Goal: Information Seeking & Learning: Learn about a topic

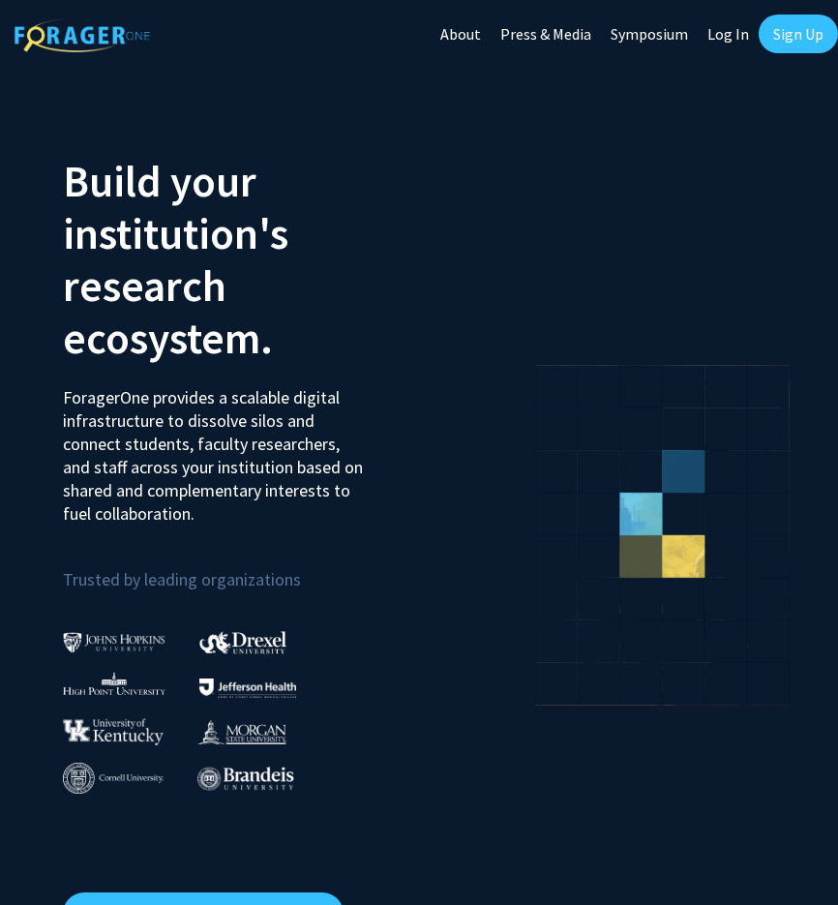
click at [708, 34] on link "Log In" at bounding box center [728, 34] width 61 height 68
select select
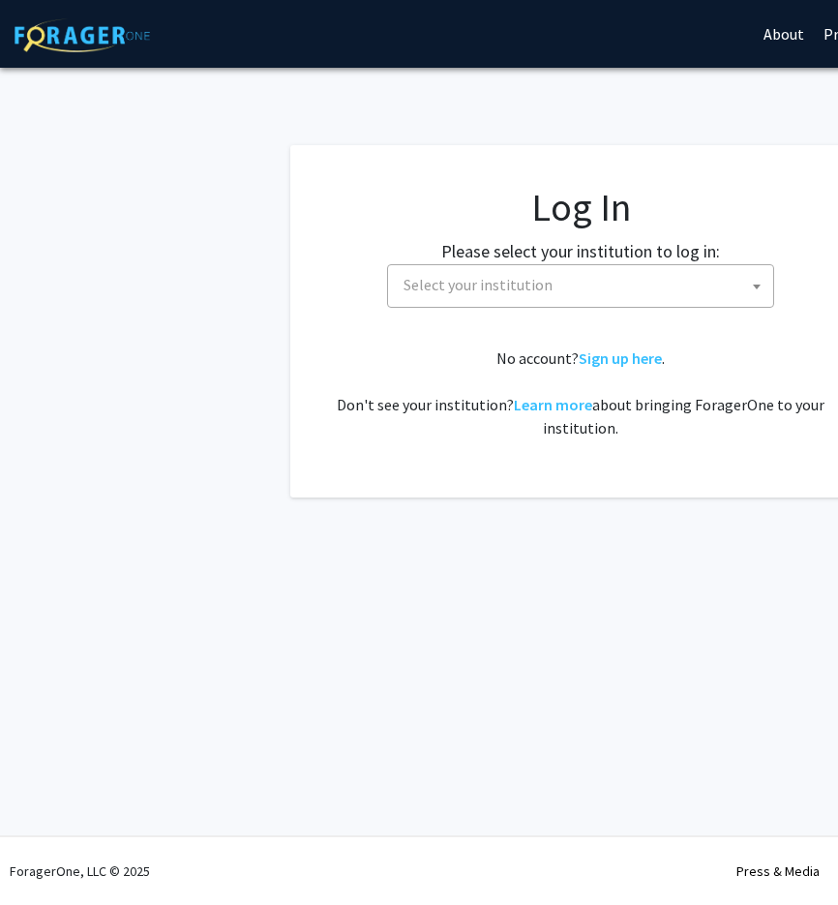
click at [643, 293] on span "Select your institution" at bounding box center [584, 285] width 377 height 40
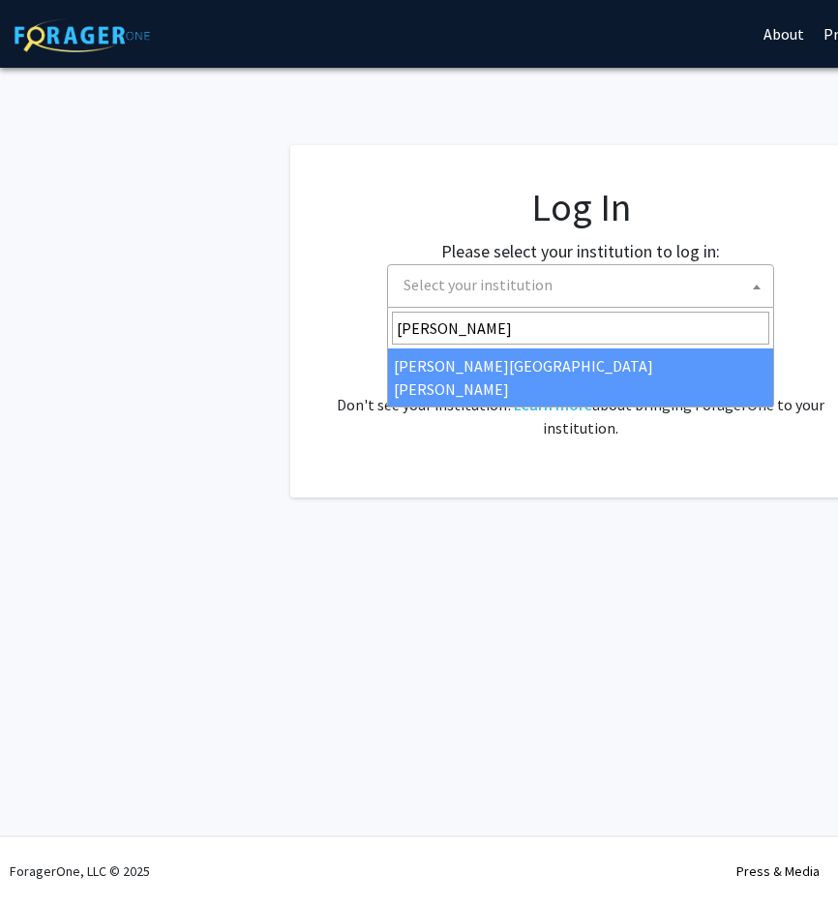
type input "johns"
select select "1"
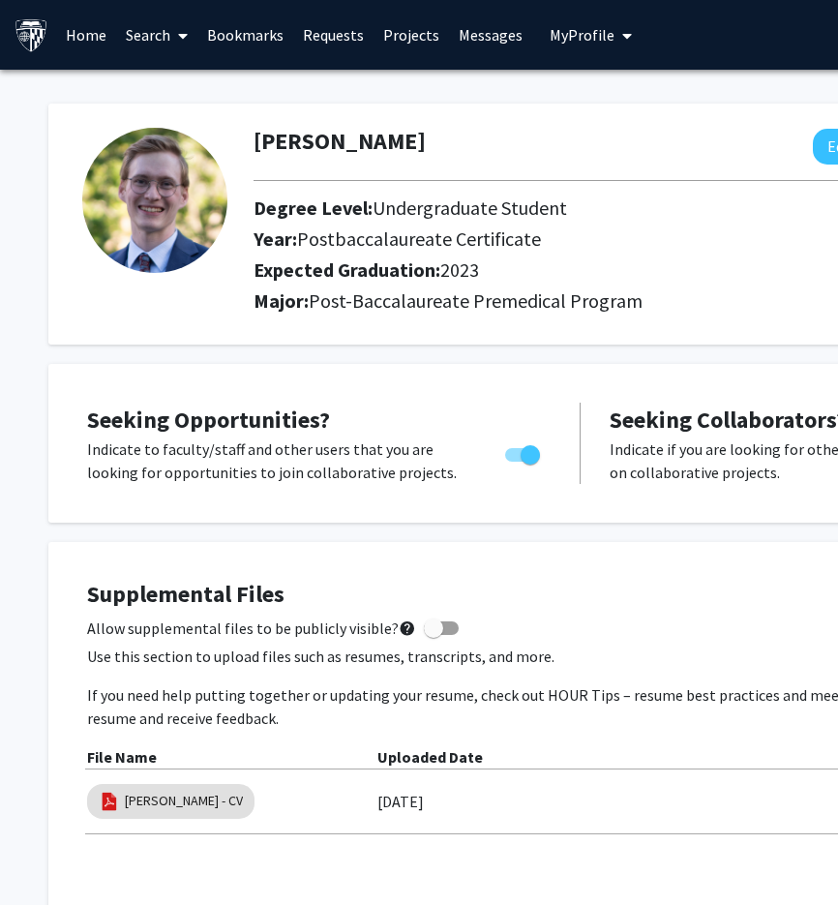
click at [72, 43] on link "Home" at bounding box center [86, 35] width 60 height 68
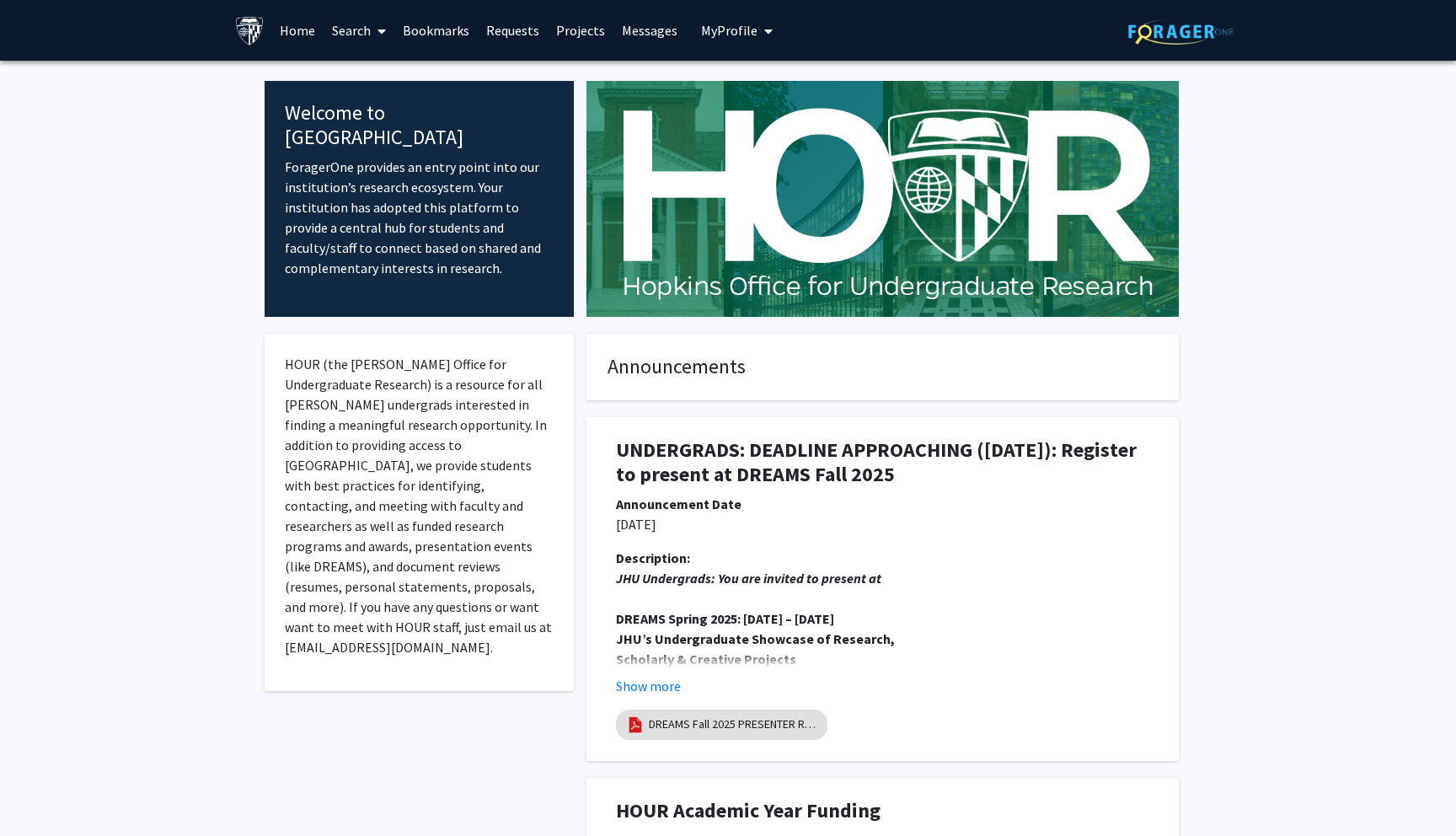
click at [367, 39] on link "Search" at bounding box center [359, 30] width 71 height 59
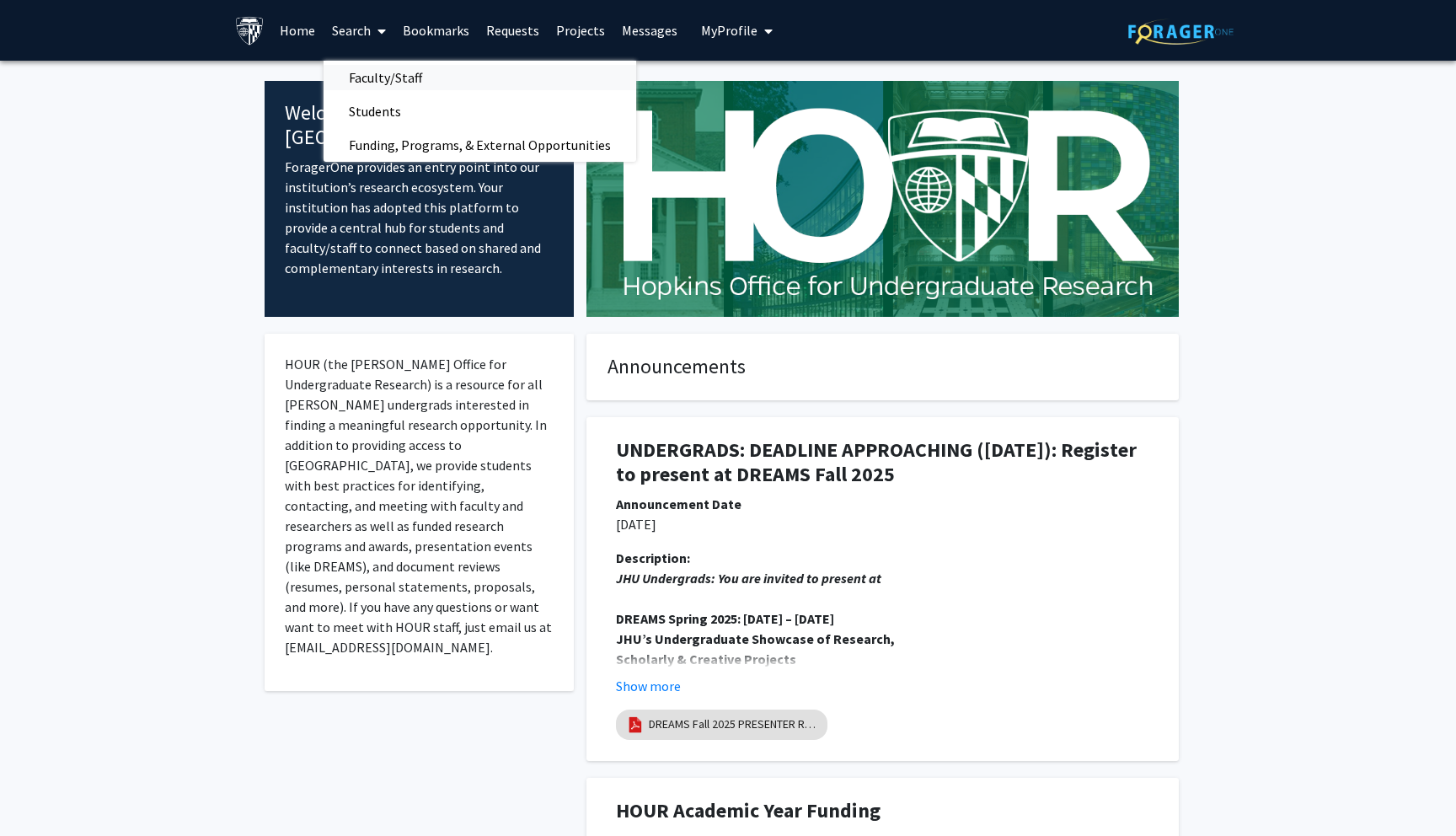
click at [379, 70] on span "Faculty/Staff" at bounding box center [386, 78] width 124 height 34
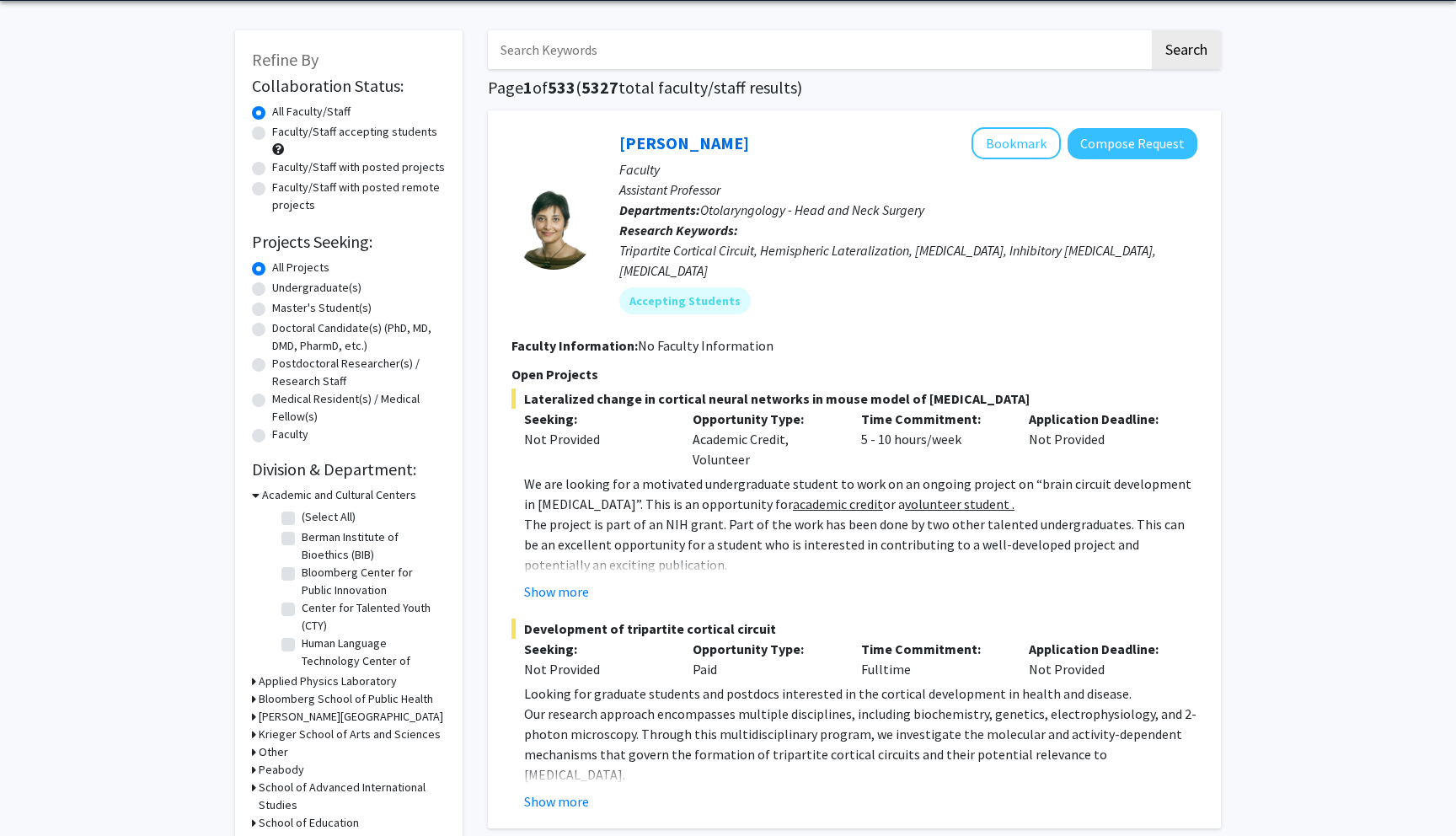
scroll to position [70, 0]
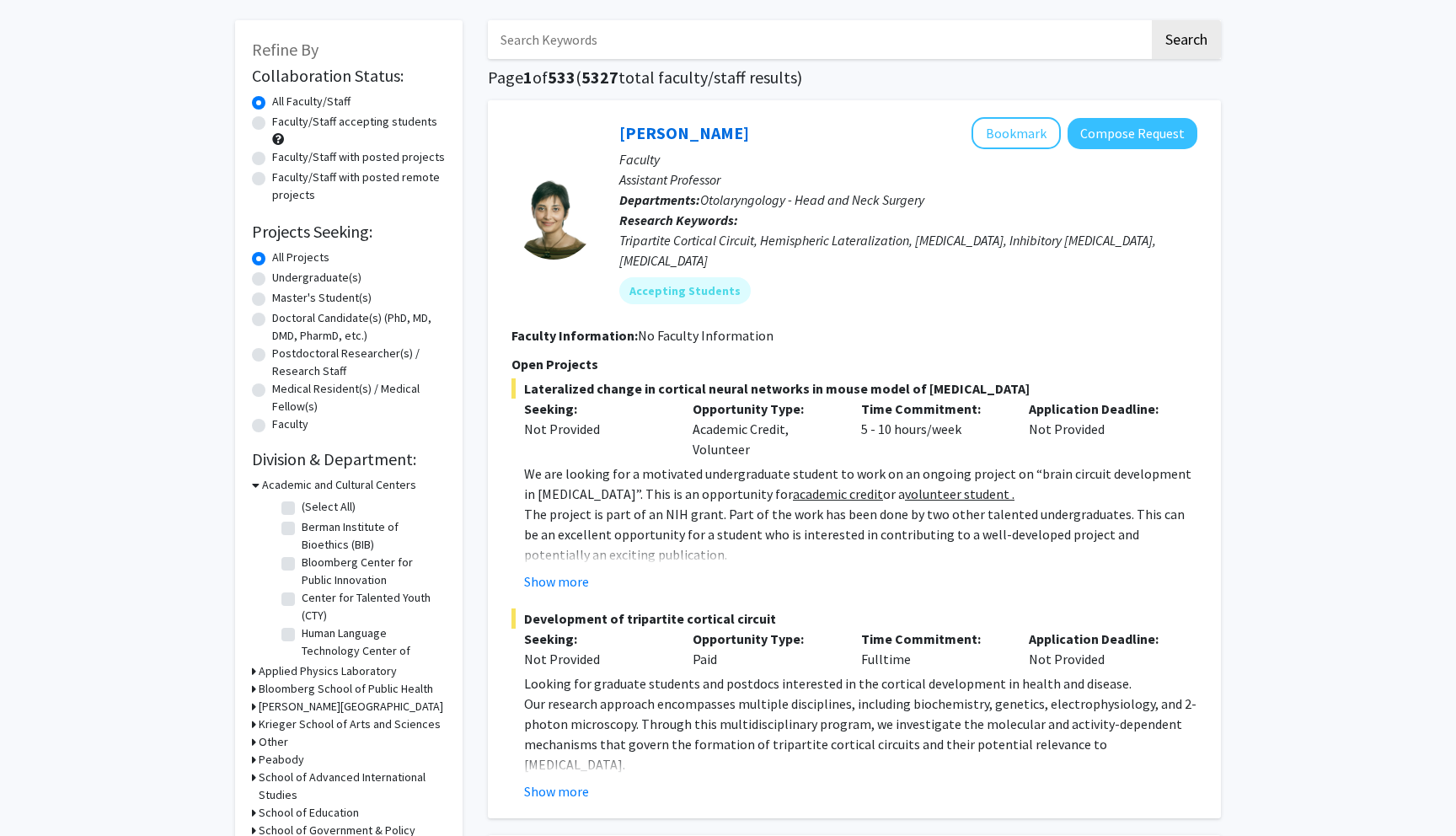
drag, startPoint x: 257, startPoint y: 387, endPoint x: 219, endPoint y: 294, distance: 100.5
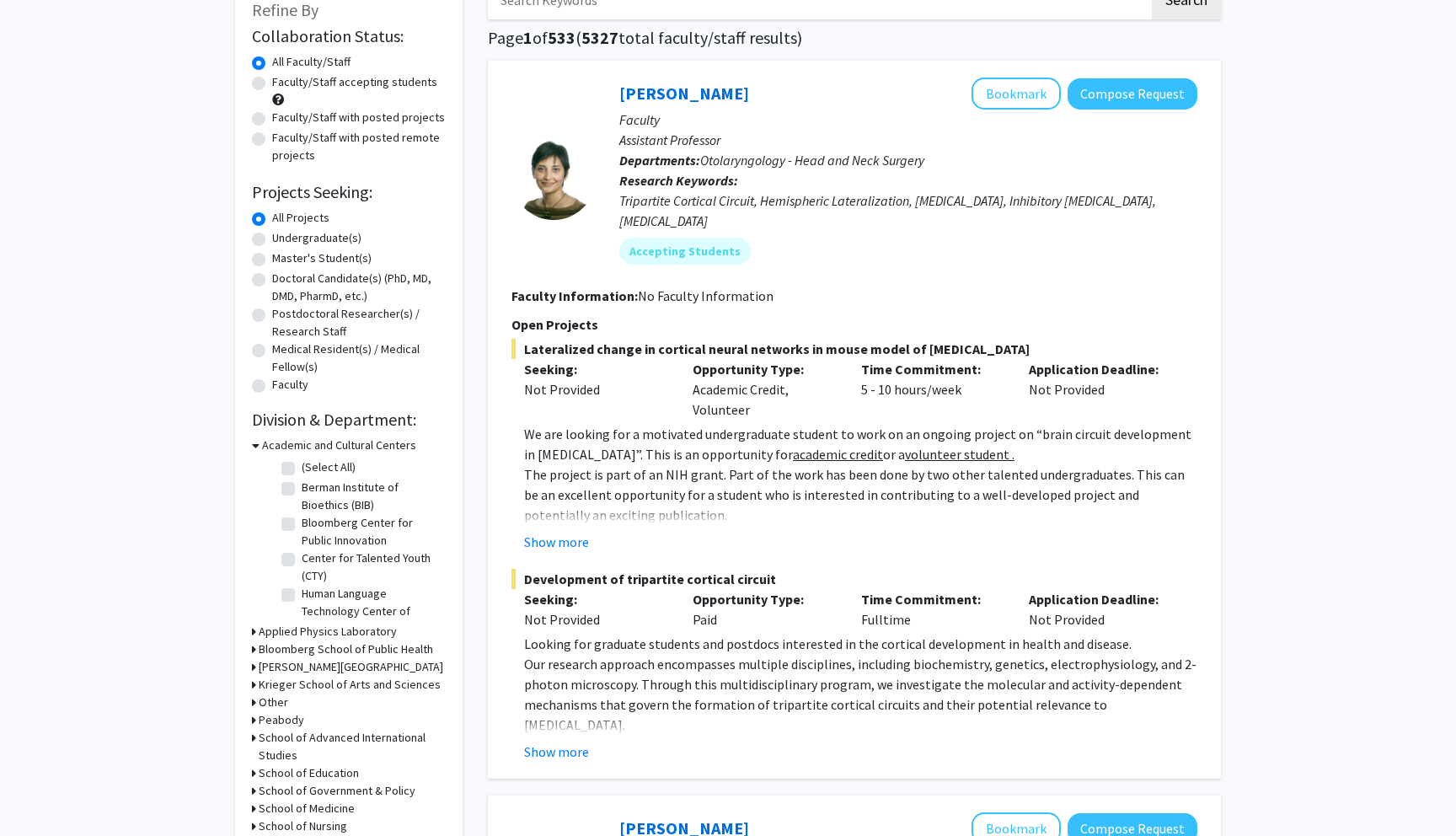
scroll to position [111, 0]
click at [266, 272] on div "Doctoral Candidate(s) (PhD, MD, DMD, PharmD, etc.)" at bounding box center [348, 286] width 194 height 36
click at [272, 283] on label "Doctoral Candidate(s) (PhD, MD, DMD, PharmD, etc.)" at bounding box center [358, 286] width 173 height 36
click at [272, 279] on input "Doctoral Candidate(s) (PhD, MD, DMD, PharmD, etc.)" at bounding box center [277, 273] width 11 height 11
radio input "true"
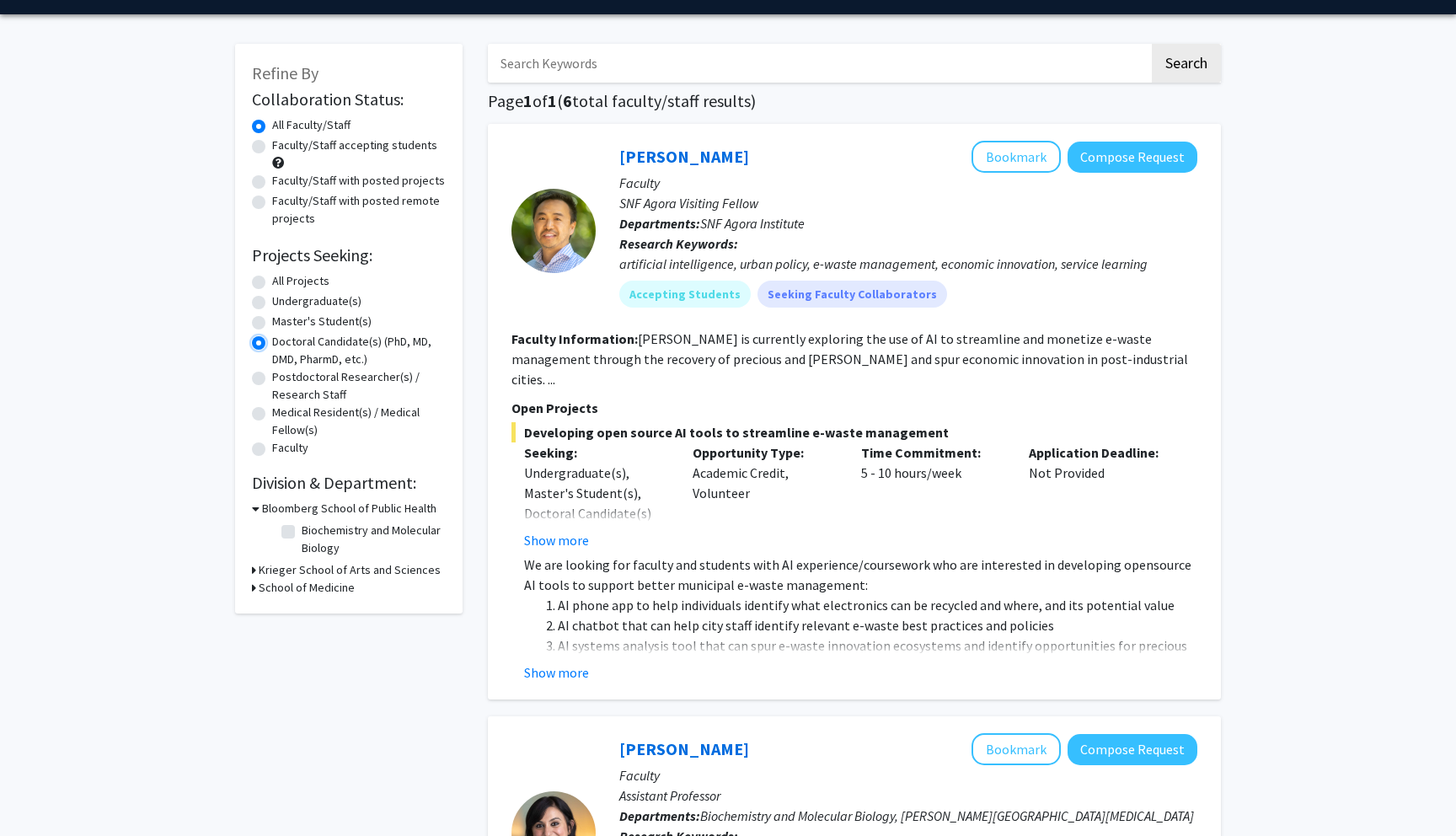
scroll to position [56, 0]
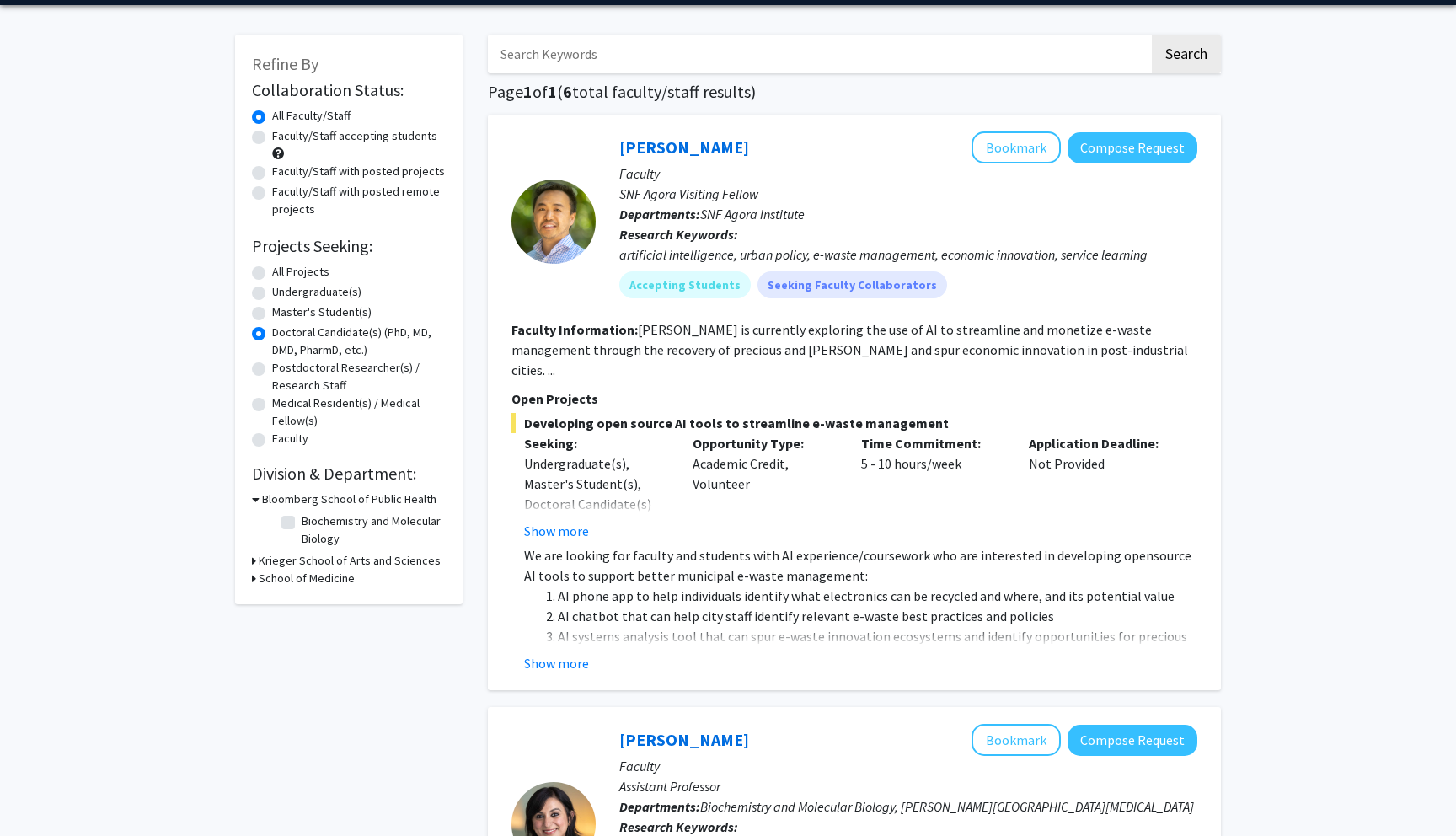
click at [272, 138] on label "Faculty/Staff accepting students" at bounding box center [354, 136] width 165 height 17
click at [272, 138] on input "Faculty/Staff accepting students" at bounding box center [277, 132] width 11 height 11
radio input "true"
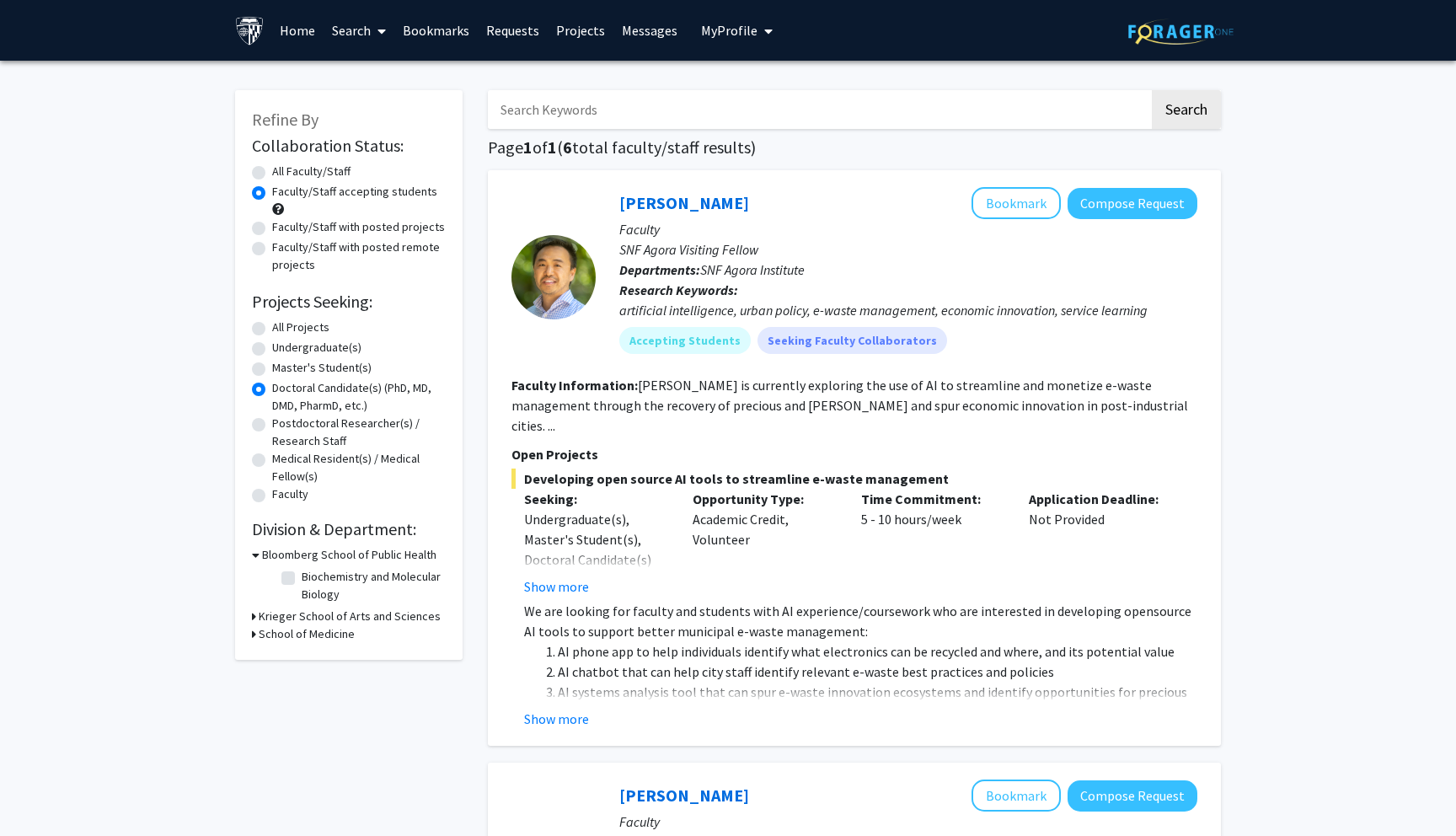
click at [272, 173] on label "All Faculty/Staff" at bounding box center [311, 172] width 78 height 17
click at [272, 173] on input "All Faculty/Staff" at bounding box center [277, 168] width 11 height 11
radio input "true"
click at [272, 330] on label "All Projects" at bounding box center [300, 327] width 57 height 17
click at [272, 329] on input "All Projects" at bounding box center [277, 324] width 11 height 11
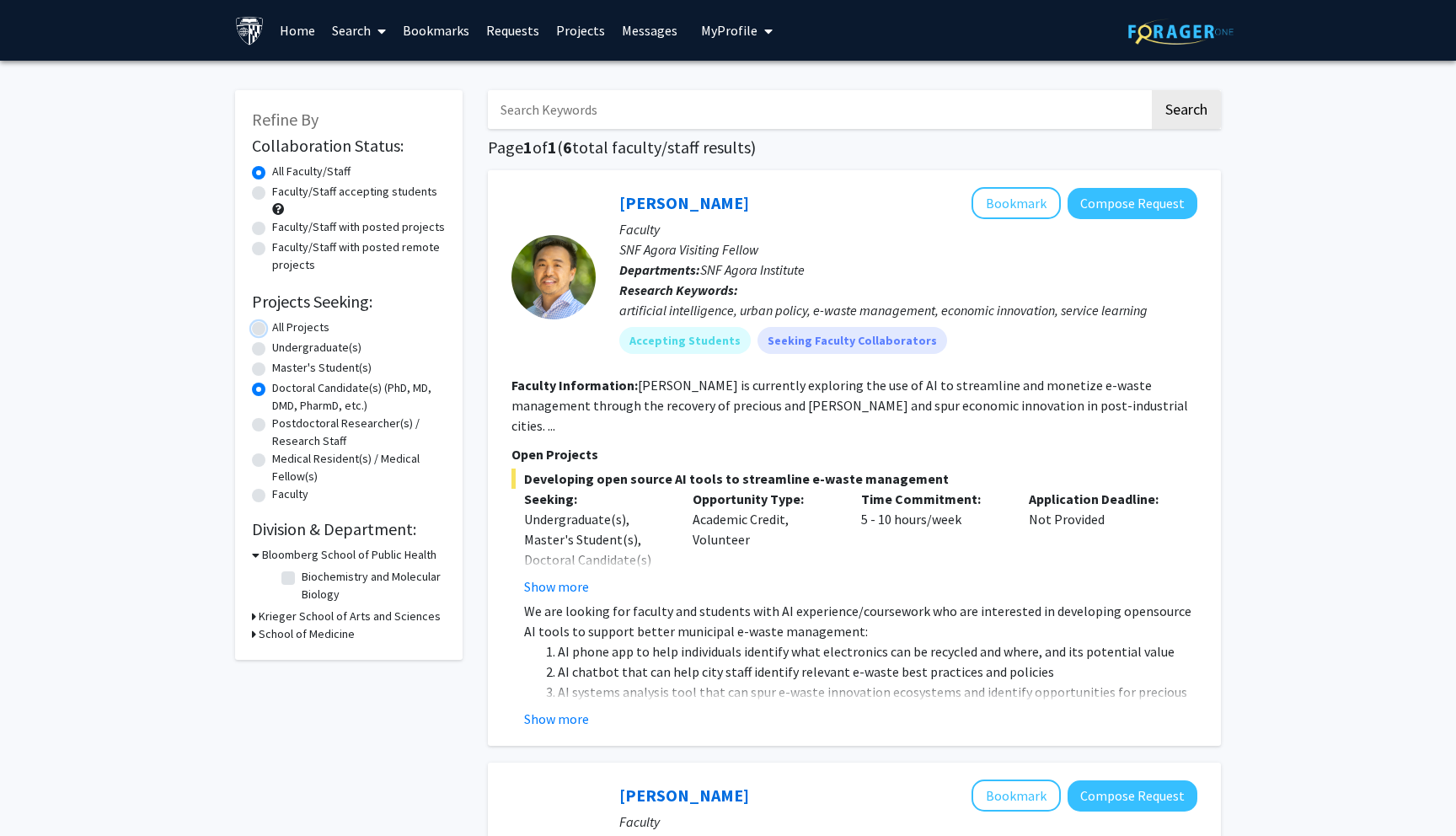
radio input "true"
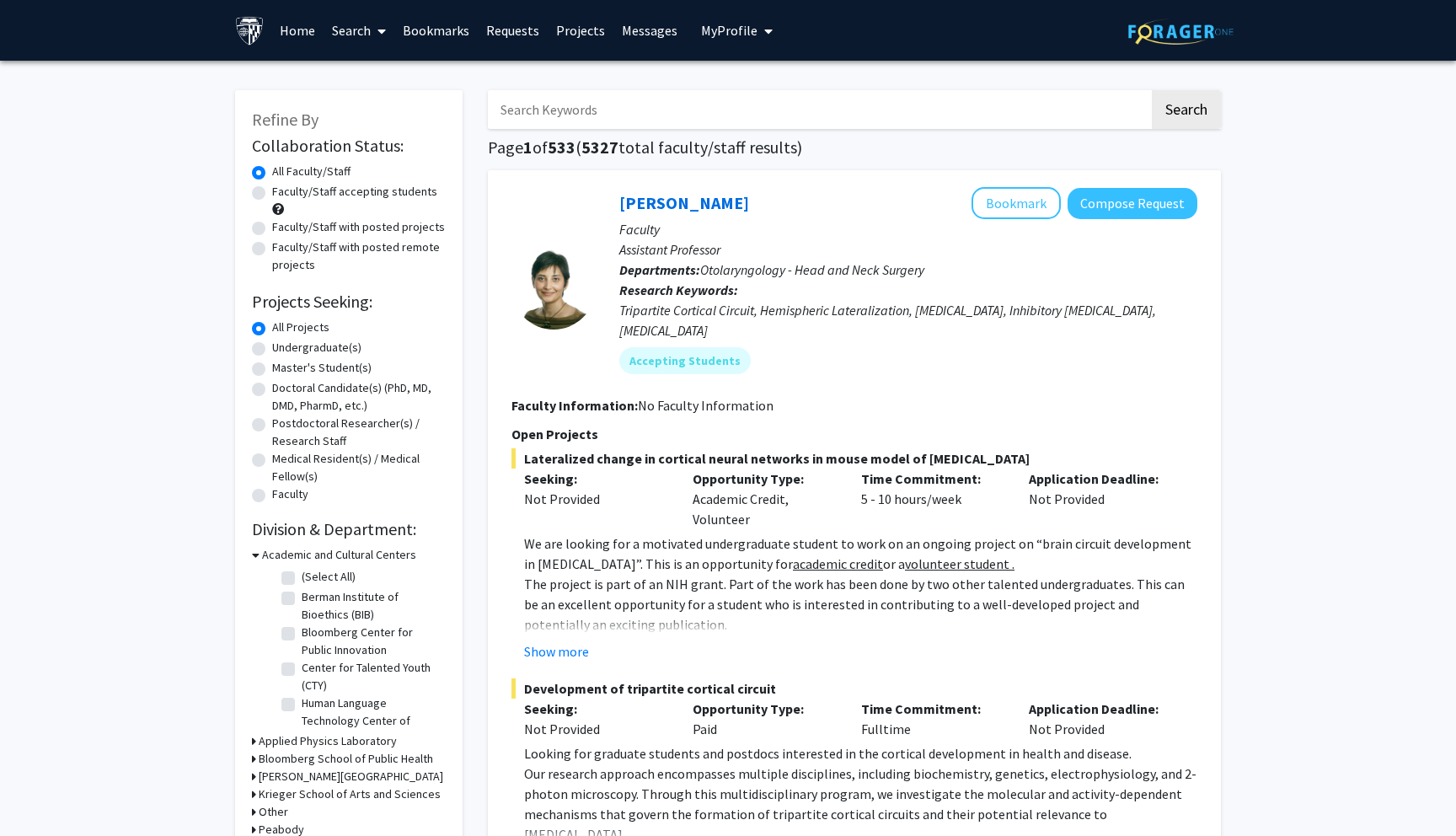
click at [573, 107] on input "Search Keywords" at bounding box center [818, 110] width 661 height 39
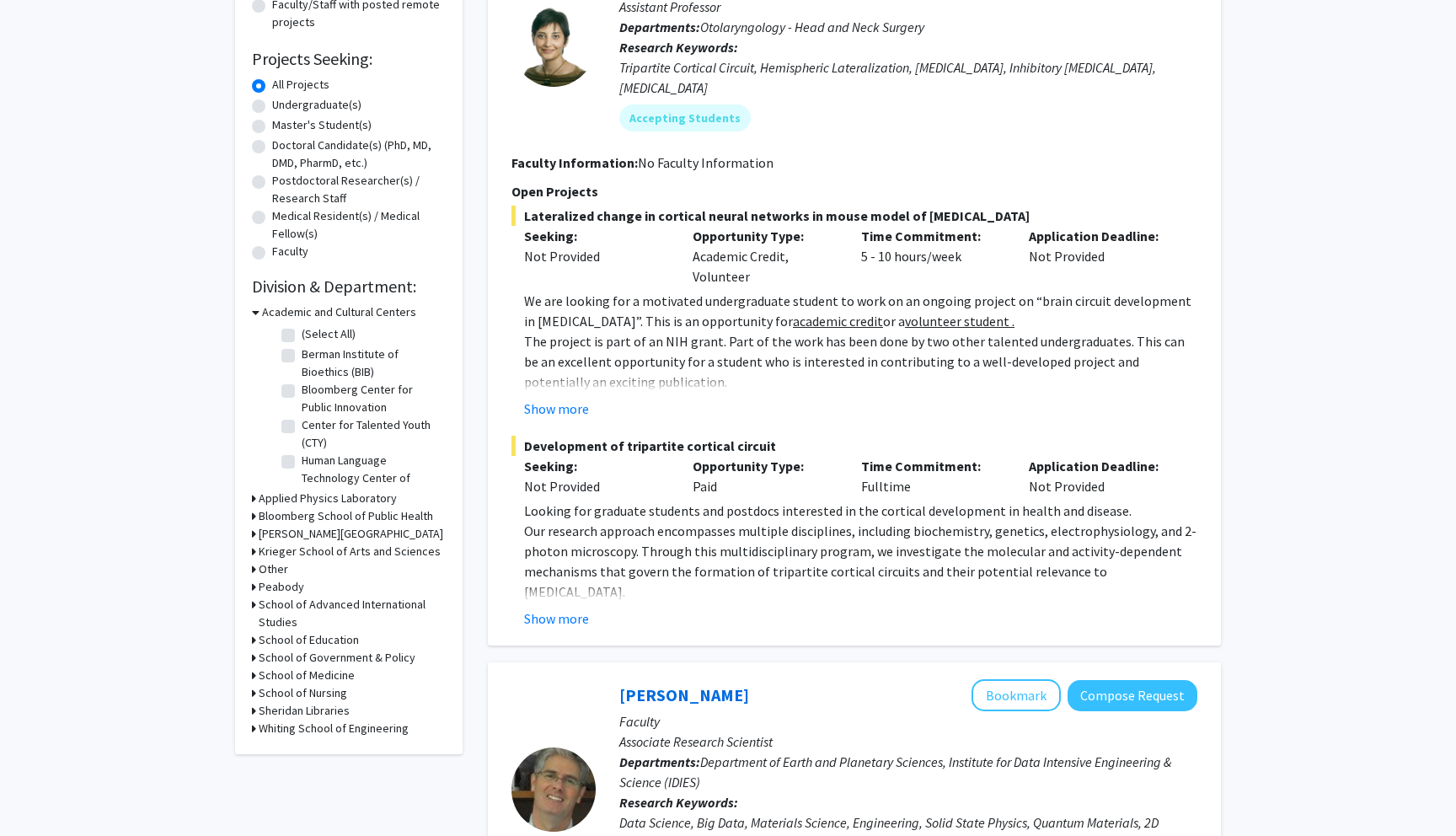
scroll to position [252, 0]
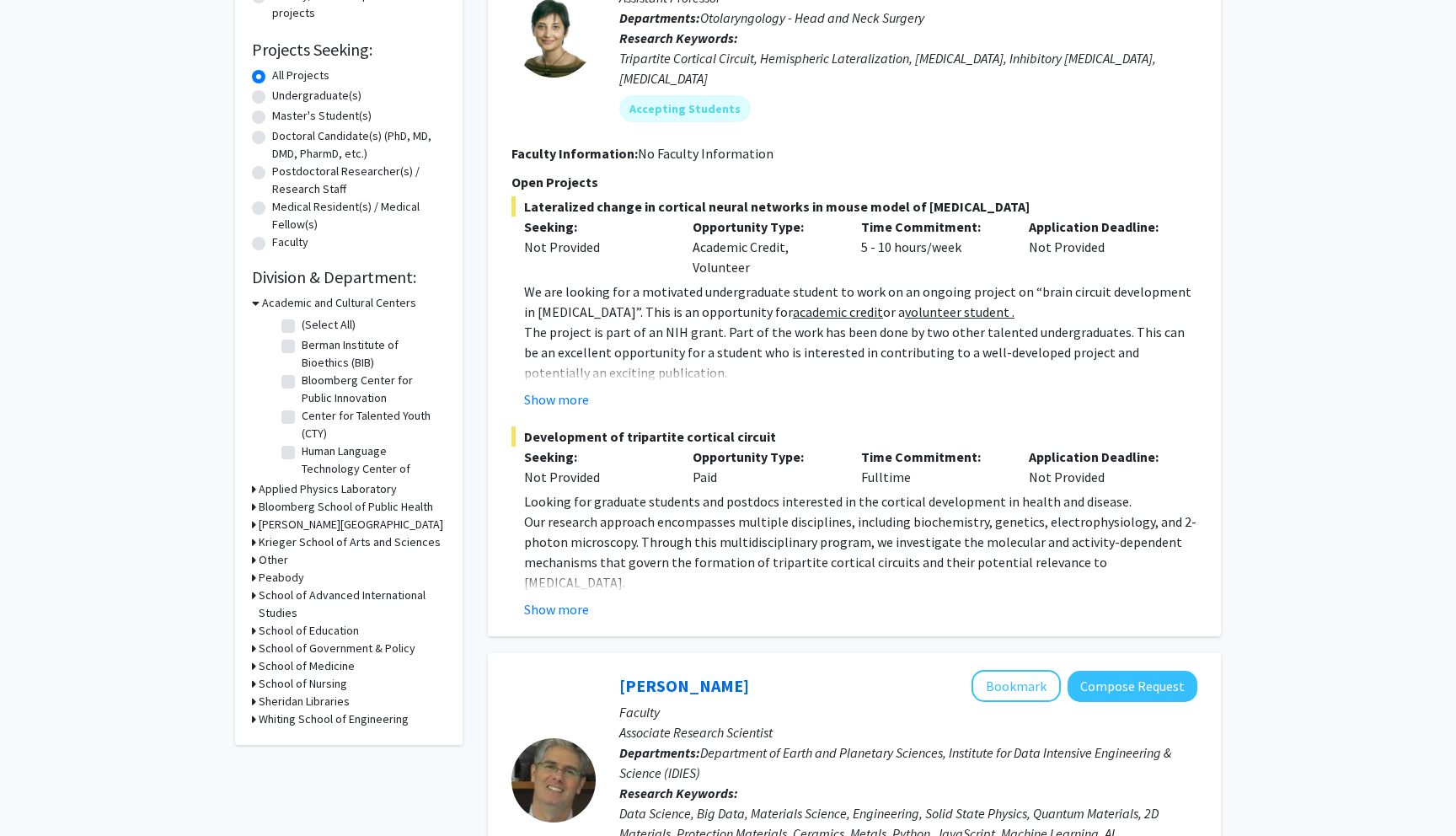
click at [254, 664] on icon at bounding box center [253, 666] width 4 height 17
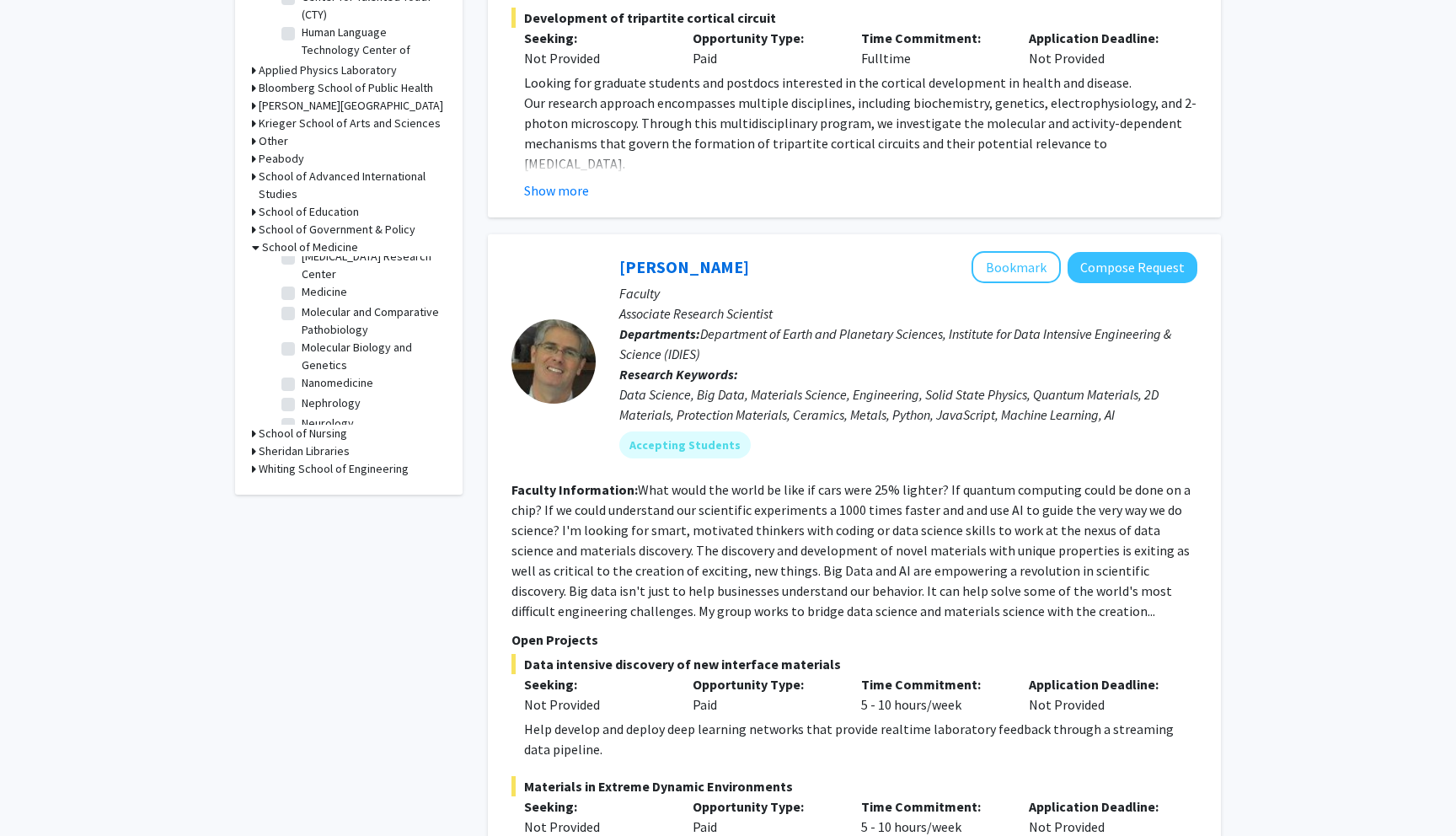
scroll to position [1548, 0]
click at [301, 454] on label "Neurosurgery" at bounding box center [336, 462] width 70 height 17
click at [301, 454] on input "Neurosurgery" at bounding box center [307, 459] width 11 height 11
checkbox input "true"
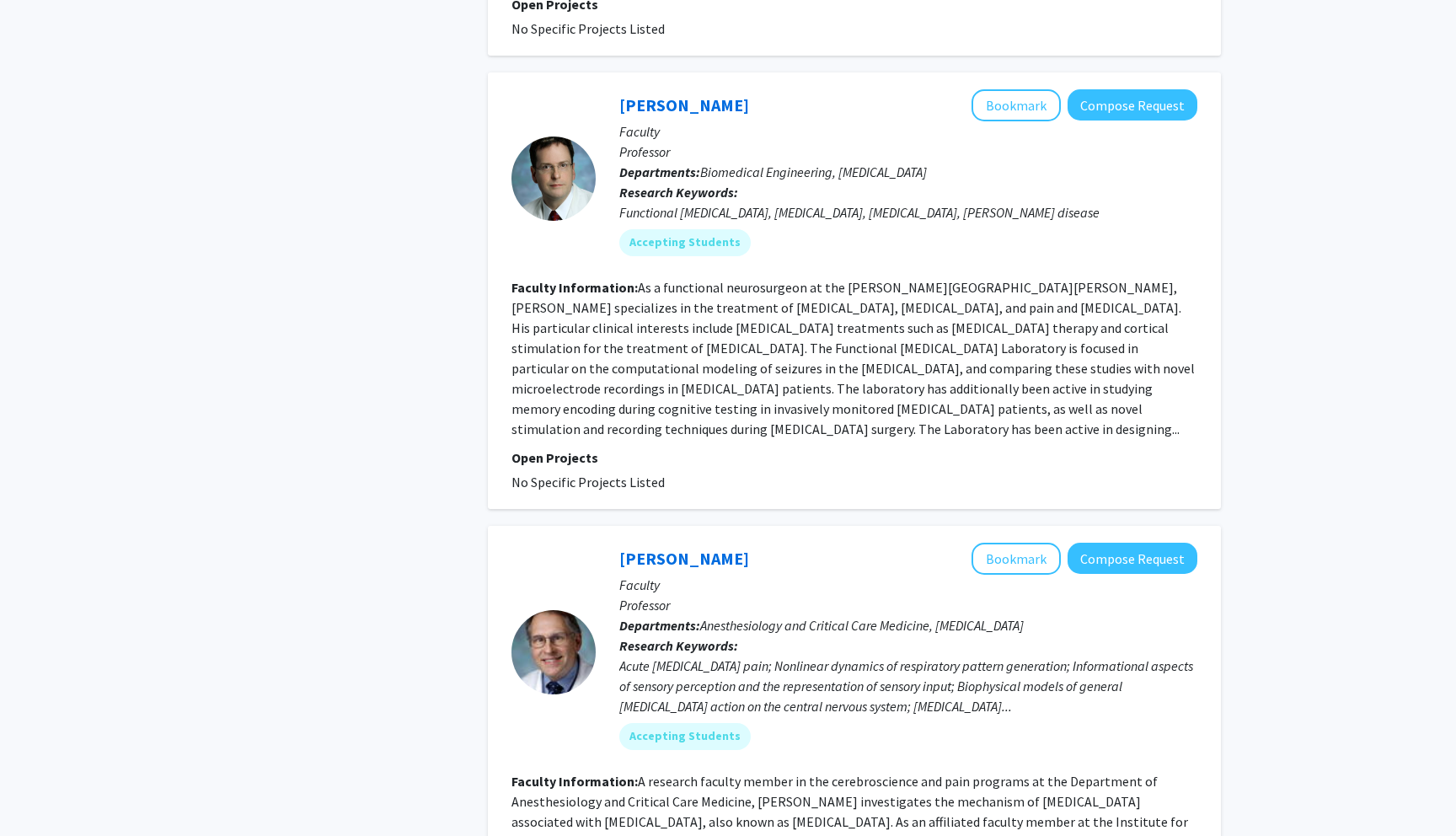
scroll to position [4690, 0]
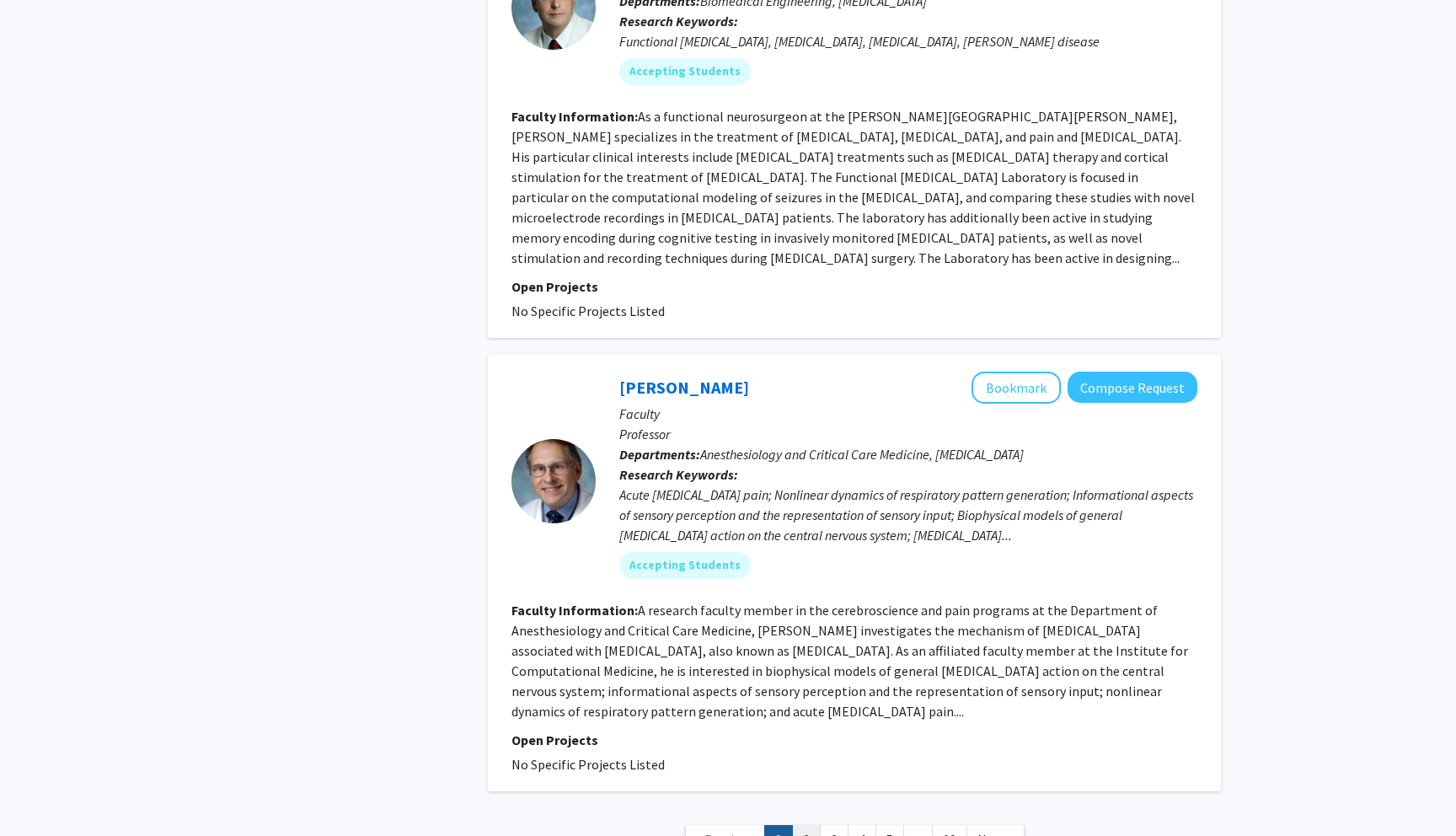
click at [729, 787] on link "2" at bounding box center [806, 839] width 29 height 30
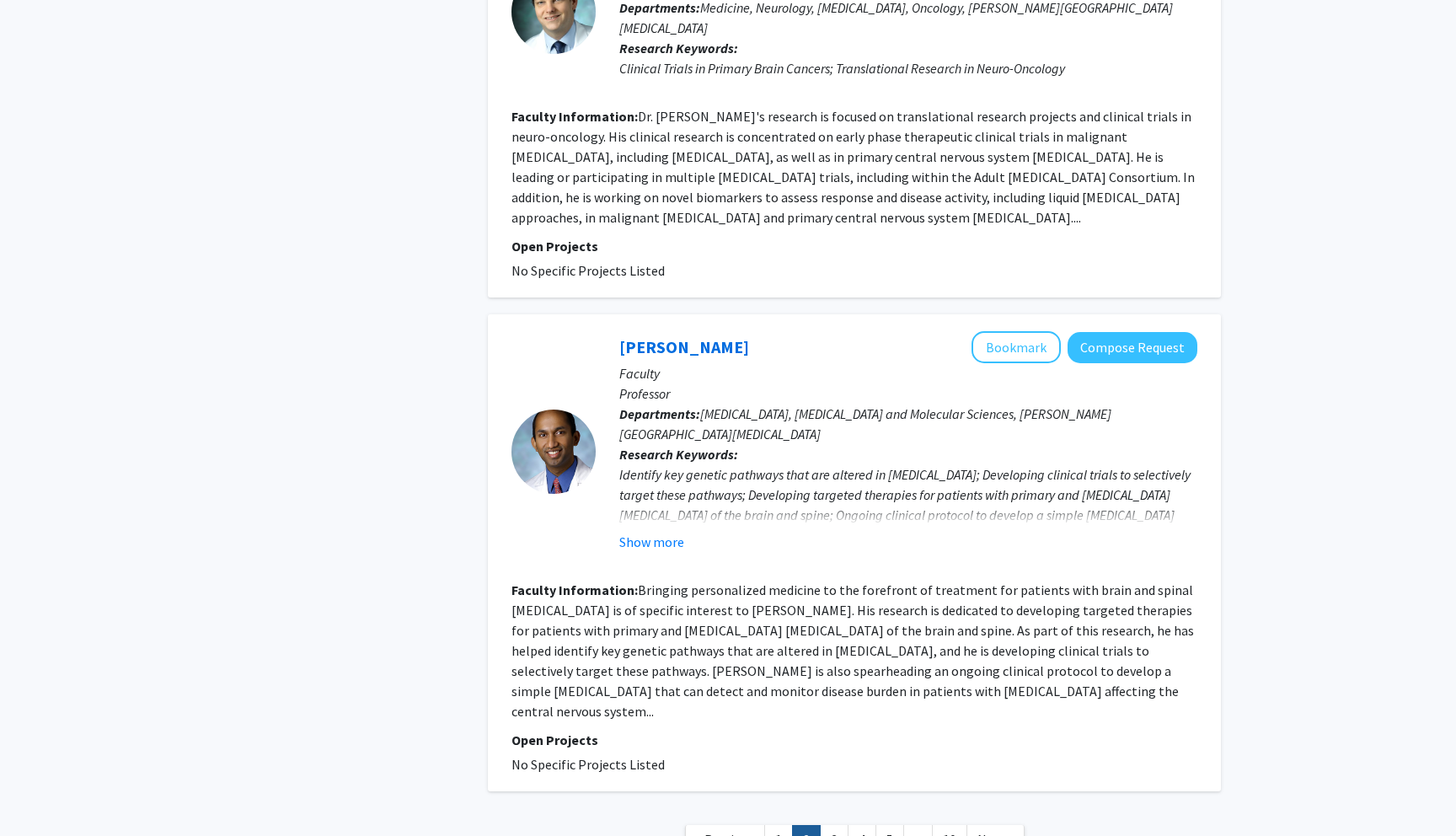
scroll to position [3403, 0]
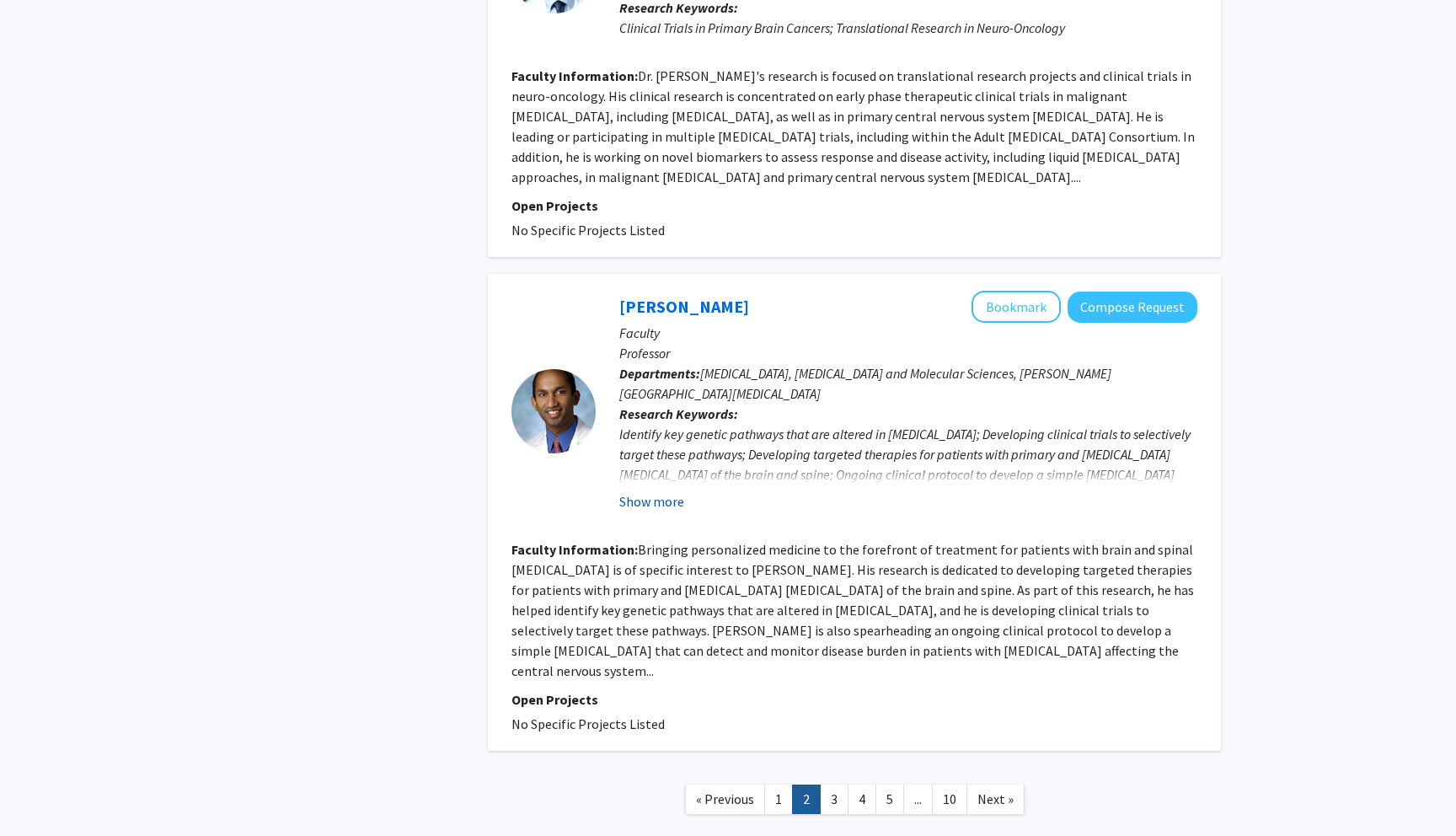
click at [661, 491] on button "Show more" at bounding box center [651, 501] width 64 height 20
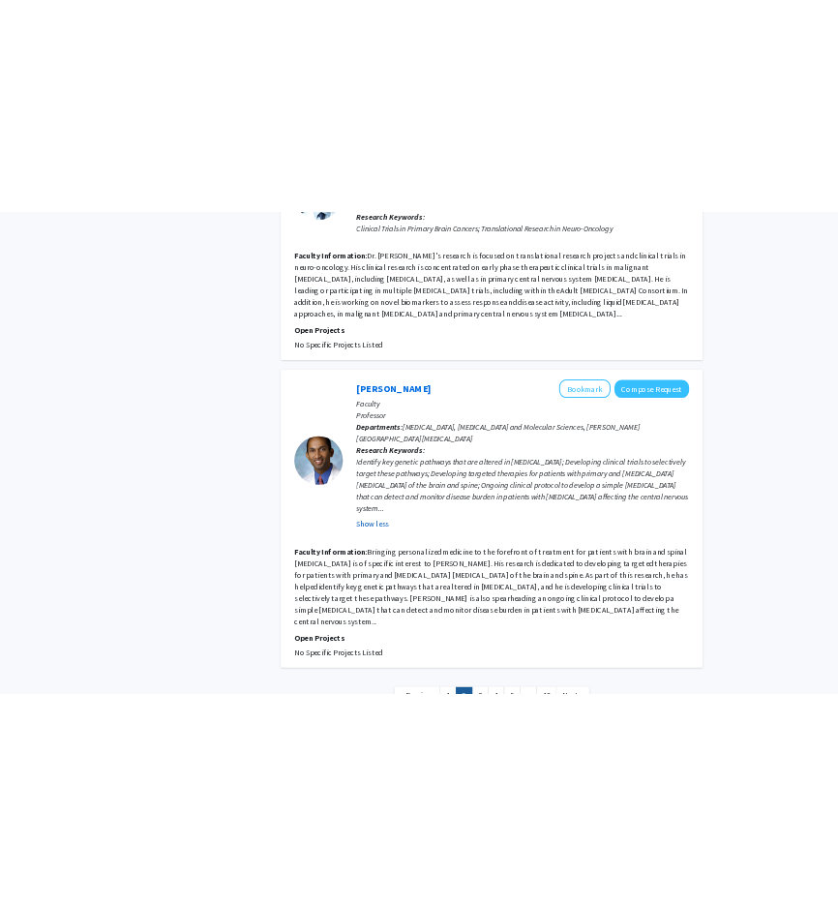
scroll to position [3931, 0]
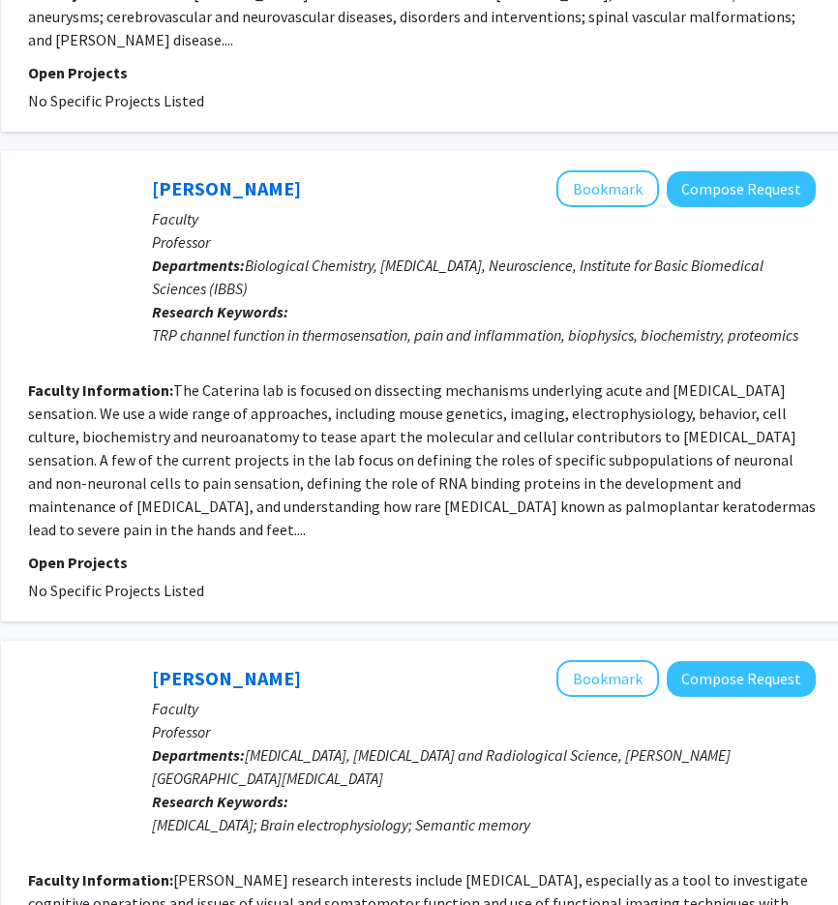
scroll to position [3854, 304]
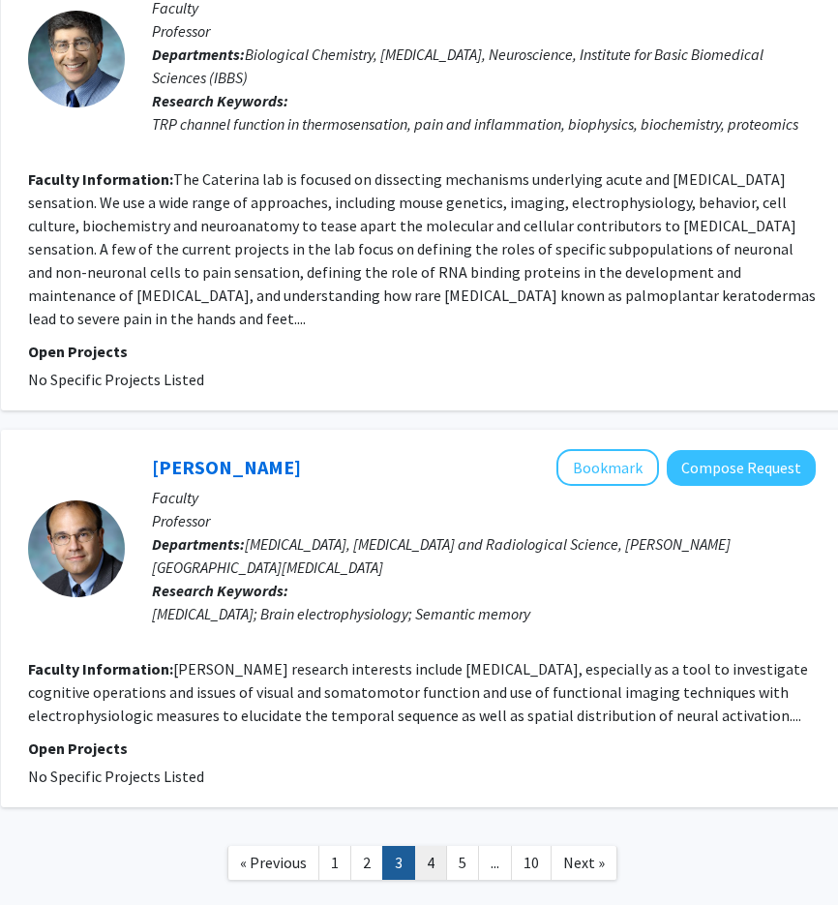
click at [441, 846] on link "4" at bounding box center [430, 863] width 33 height 34
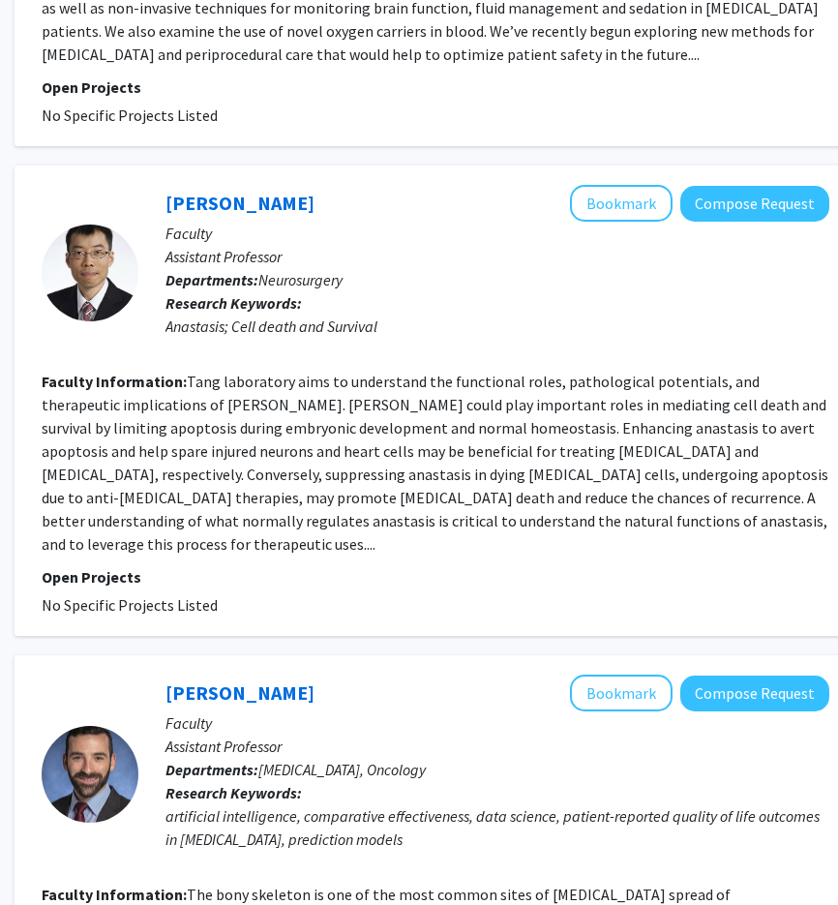
scroll to position [4218, 290]
